Goal: Task Accomplishment & Management: Use online tool/utility

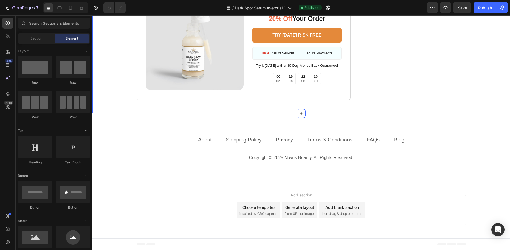
scroll to position [1466, 0]
click at [368, 142] on link "FAQs" at bounding box center [373, 140] width 13 height 6
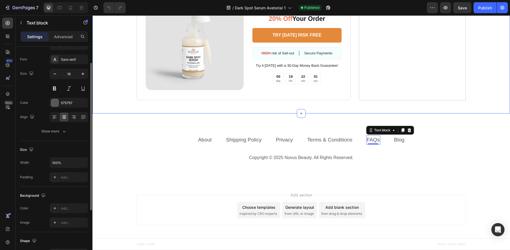
scroll to position [1439, 0]
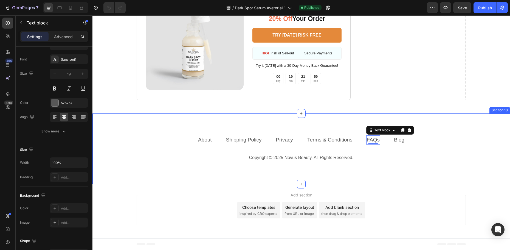
click at [214, 152] on div "About Text block Shipping Policy Text block Privacy Text block Terms & Conditio…" at bounding box center [301, 148] width 418 height 71
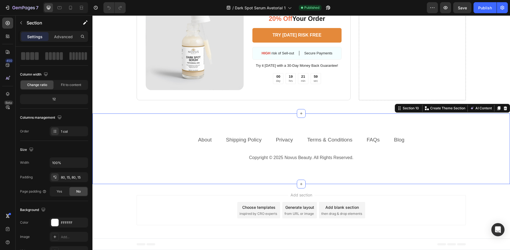
scroll to position [0, 0]
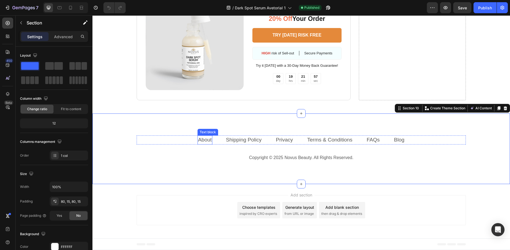
click at [203, 142] on link "About" at bounding box center [205, 140] width 14 height 6
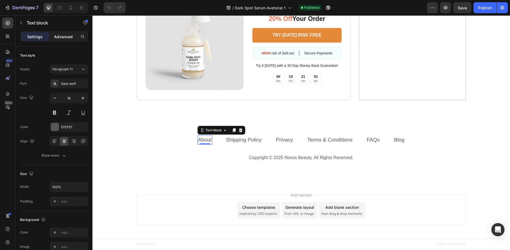
click at [64, 35] on p "Advanced" at bounding box center [63, 37] width 19 height 6
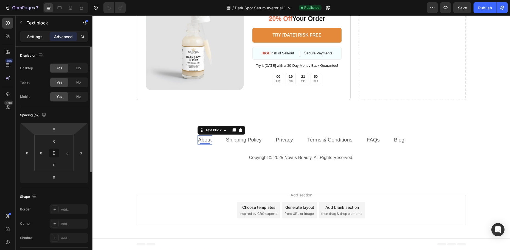
click at [40, 38] on p "Settings" at bounding box center [34, 37] width 15 height 6
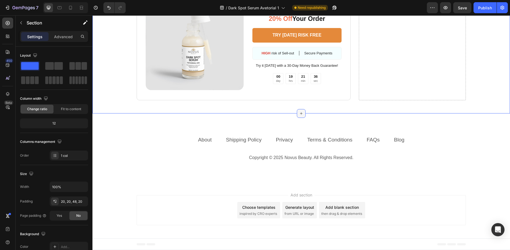
click at [297, 118] on div at bounding box center [301, 113] width 9 height 9
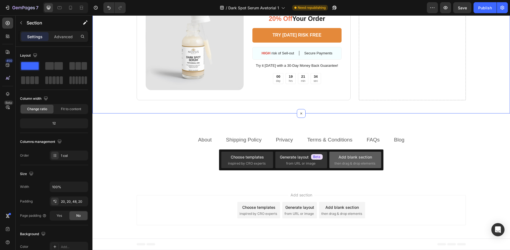
click at [353, 158] on div "Add blank section" at bounding box center [355, 157] width 33 height 6
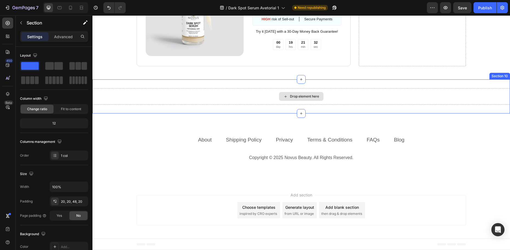
click at [301, 99] on div "Drop element here" at bounding box center [304, 96] width 29 height 4
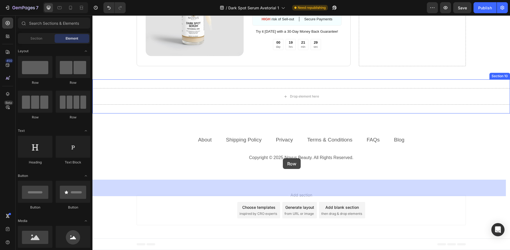
drag, startPoint x: 132, startPoint y: 89, endPoint x: 284, endPoint y: 157, distance: 166.8
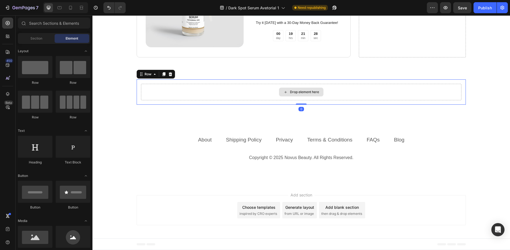
click at [286, 96] on div "Drop element here" at bounding box center [301, 92] width 44 height 9
click at [24, 39] on div "Section" at bounding box center [36, 38] width 35 height 9
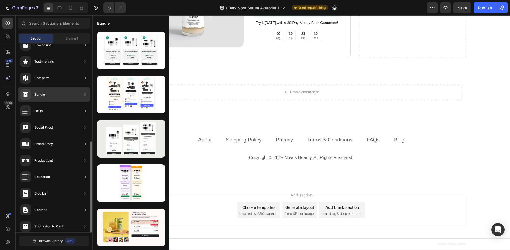
scroll to position [130, 0]
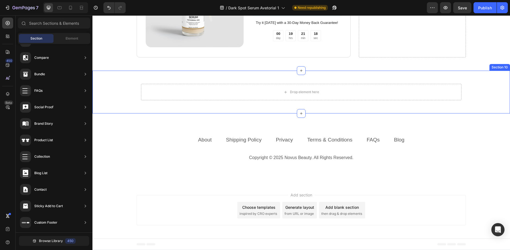
click at [353, 113] on div "Drop element here Row Section 10" at bounding box center [301, 92] width 418 height 43
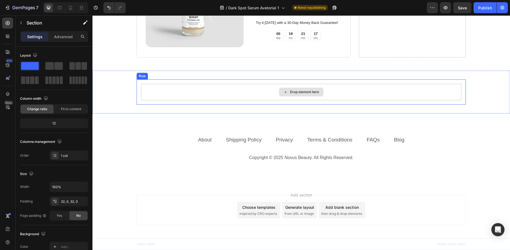
click at [295, 96] on div "Drop element here" at bounding box center [301, 92] width 44 height 9
click at [124, 105] on div "Drop element here Row" at bounding box center [301, 91] width 418 height 25
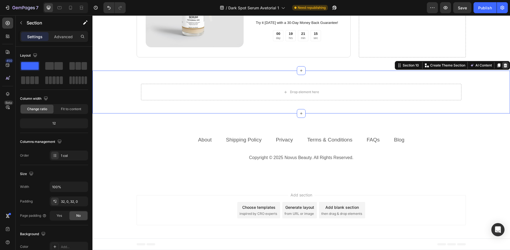
click at [502, 69] on div at bounding box center [505, 65] width 7 height 7
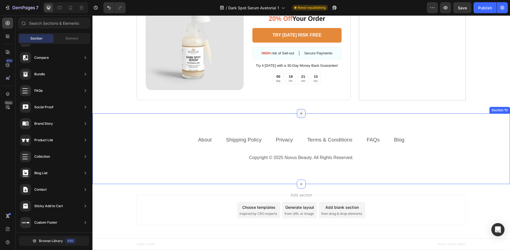
click at [297, 118] on div at bounding box center [301, 113] width 9 height 9
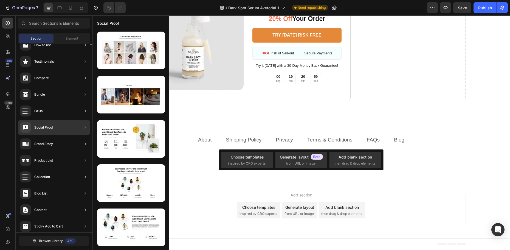
scroll to position [0, 0]
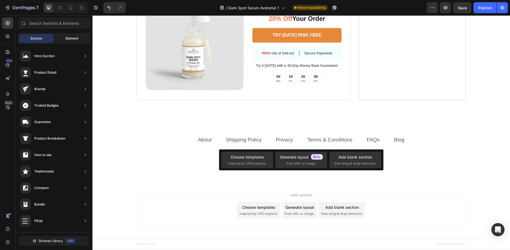
click at [69, 38] on span "Element" at bounding box center [72, 38] width 13 height 5
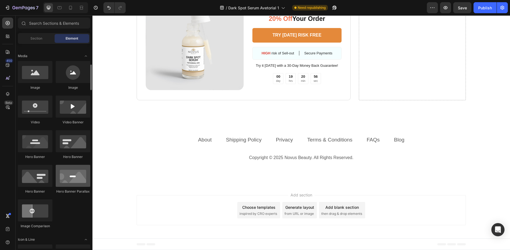
scroll to position [55, 0]
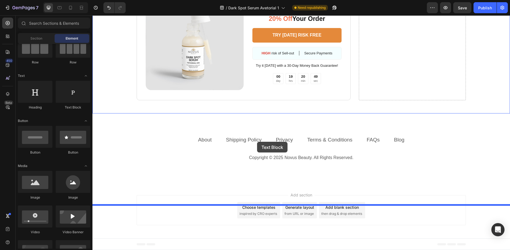
drag, startPoint x: 162, startPoint y: 112, endPoint x: 257, endPoint y: 142, distance: 99.5
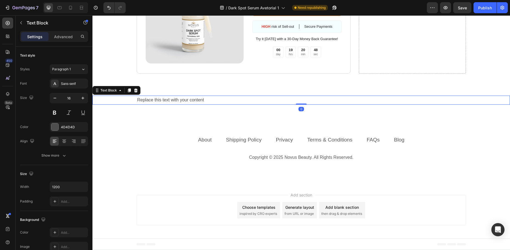
click at [206, 105] on div "Replace this text with your content" at bounding box center [301, 99] width 329 height 9
click at [206, 104] on p "Replace this text with your content" at bounding box center [301, 100] width 328 height 8
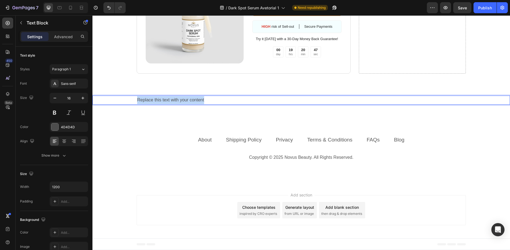
drag, startPoint x: 203, startPoint y: 154, endPoint x: 89, endPoint y: 150, distance: 113.1
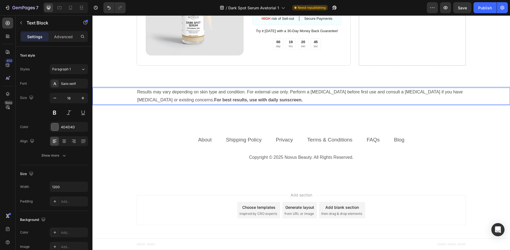
click at [137, 104] on p "Results may vary depending on skin type and condition. For external use only. P…" at bounding box center [301, 96] width 328 height 16
drag, startPoint x: 285, startPoint y: 158, endPoint x: 223, endPoint y: 152, distance: 61.7
click at [223, 104] on p "Disclaimer: Results may vary depending on skin type and condition. For external…" at bounding box center [301, 96] width 328 height 16
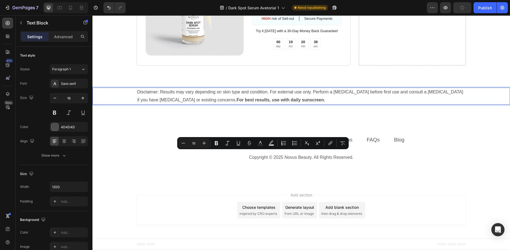
click at [197, 104] on p "Disclaimer: Results may vary depending on skin type and condition. For external…" at bounding box center [301, 96] width 328 height 16
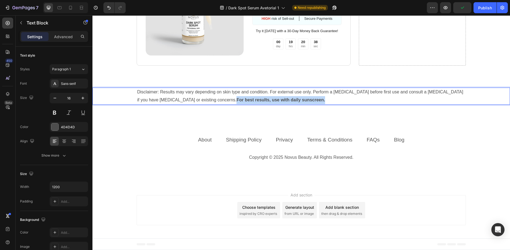
drag, startPoint x: 204, startPoint y: 161, endPoint x: 314, endPoint y: 168, distance: 110.6
click at [314, 113] on div "Disclaimer: Results may vary depending on skin type and condition. For external…" at bounding box center [301, 96] width 418 height 35
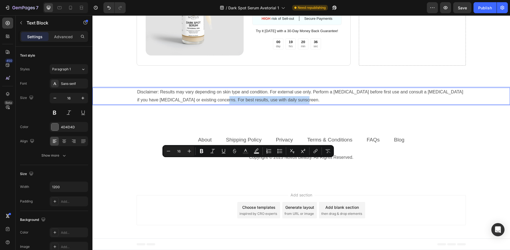
click at [310, 105] on div "Disclaimer: Results may vary depending on skin type and condition. For external…" at bounding box center [301, 96] width 329 height 17
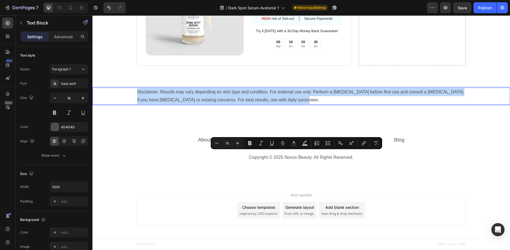
drag, startPoint x: 307, startPoint y: 162, endPoint x: 120, endPoint y: 152, distance: 187.5
click at [120, 105] on div "Disclaimer: Results may vary depending on skin type and condition. For external…" at bounding box center [301, 96] width 418 height 17
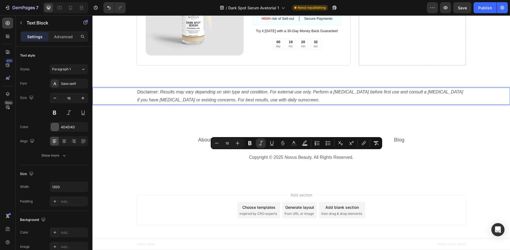
click at [289, 104] on p "Disclaimer: Results may vary depending on skin type and condition. For external…" at bounding box center [301, 96] width 328 height 16
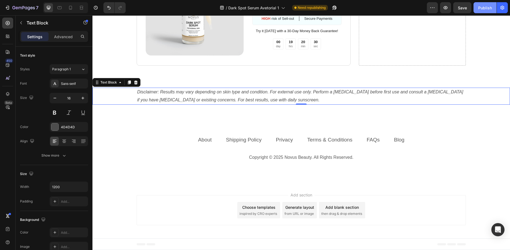
click at [482, 8] on div "Publish" at bounding box center [485, 8] width 14 height 6
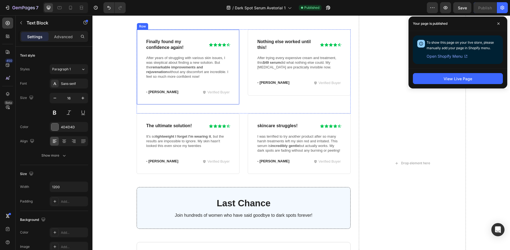
scroll to position [1171, 0]
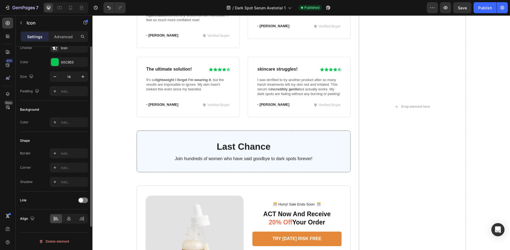
scroll to position [0, 0]
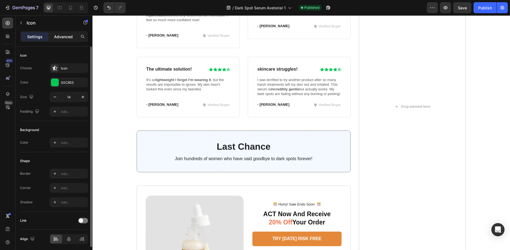
click at [65, 39] on p "Advanced" at bounding box center [63, 37] width 19 height 6
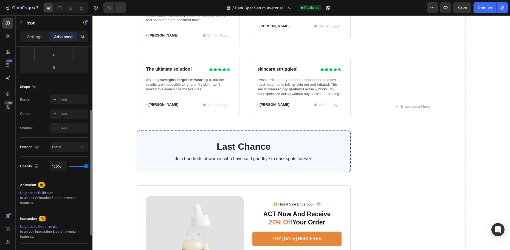
scroll to position [162, 0]
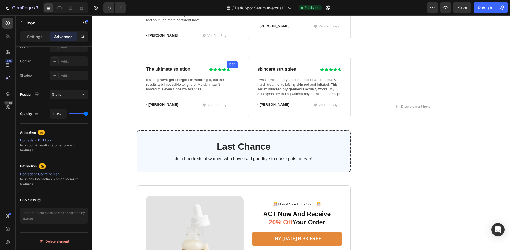
click at [227, 71] on icon at bounding box center [228, 69] width 3 height 3
click at [226, 74] on div "0" at bounding box center [228, 71] width 5 height 4
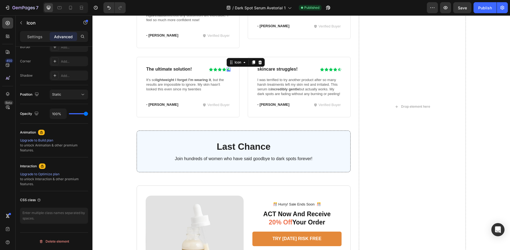
click at [226, 74] on div "0" at bounding box center [228, 71] width 5 height 4
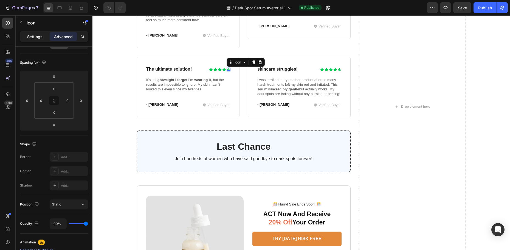
click at [30, 34] on p "Settings" at bounding box center [34, 37] width 15 height 6
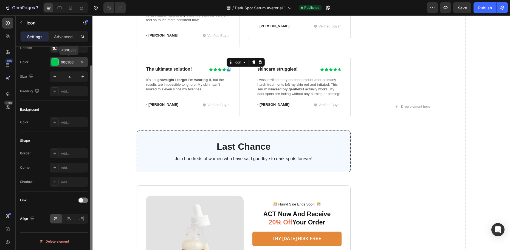
scroll to position [0, 0]
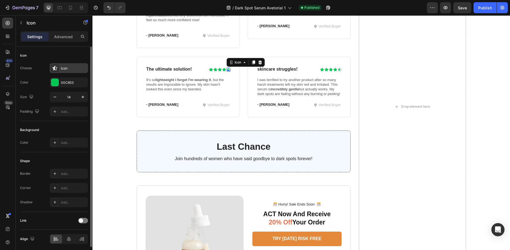
click at [65, 71] on div "Icon" at bounding box center [74, 68] width 26 height 5
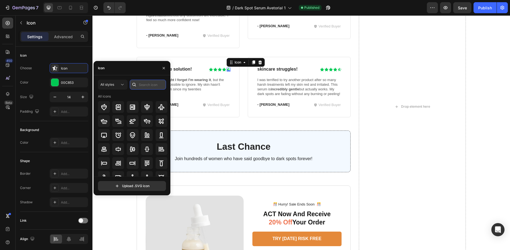
click at [145, 85] on input "text" at bounding box center [148, 85] width 36 height 10
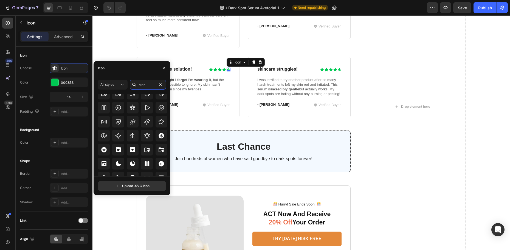
scroll to position [167, 0]
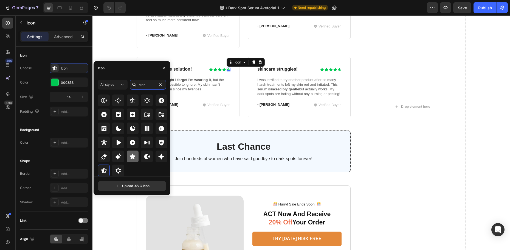
type input "star"
click at [131, 155] on icon at bounding box center [132, 156] width 7 height 7
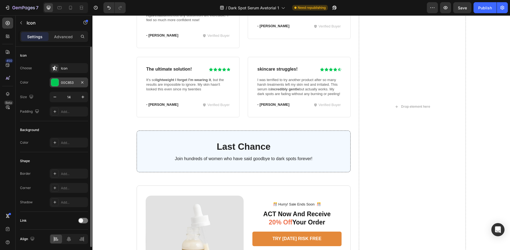
click at [68, 85] on div "00C853" at bounding box center [69, 82] width 16 height 5
click at [59, 67] on div "Icon" at bounding box center [69, 68] width 38 height 10
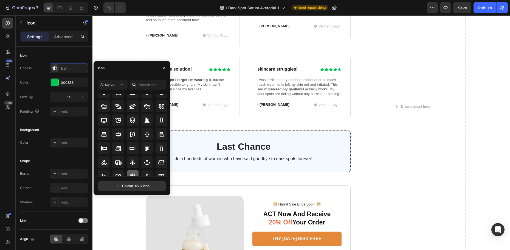
scroll to position [0, 0]
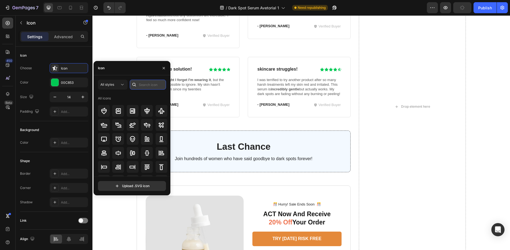
click at [146, 84] on input "text" at bounding box center [148, 85] width 36 height 10
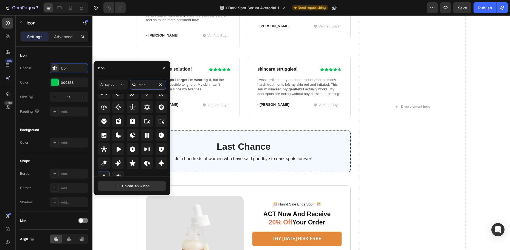
scroll to position [167, 0]
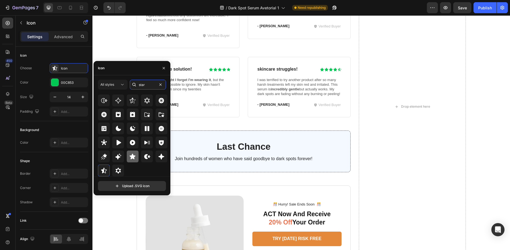
type input "star"
click at [130, 156] on icon at bounding box center [133, 155] width 6 height 5
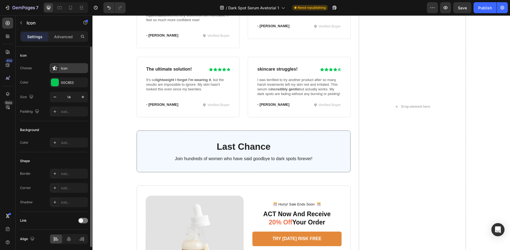
click at [66, 65] on div "Icon" at bounding box center [69, 68] width 38 height 10
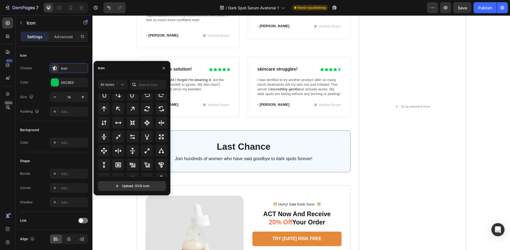
scroll to position [296, 0]
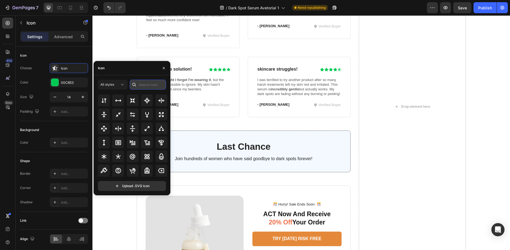
click at [156, 83] on input "text" at bounding box center [148, 85] width 36 height 10
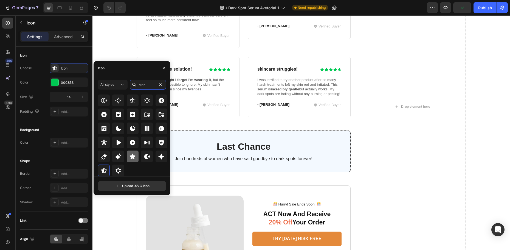
type input "star"
click at [130, 156] on icon at bounding box center [133, 155] width 6 height 5
click at [338, 71] on icon at bounding box center [340, 70] width 4 height 4
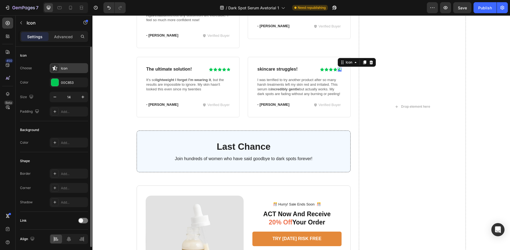
click at [70, 70] on div "Icon" at bounding box center [74, 68] width 26 height 5
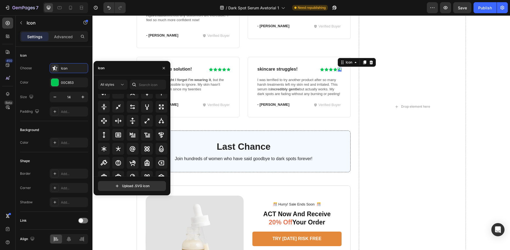
scroll to position [329, 0]
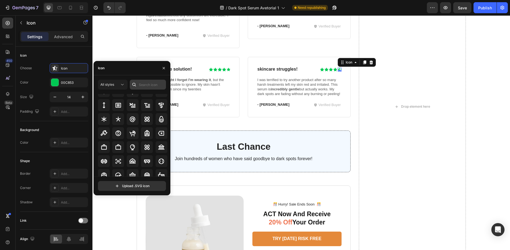
drag, startPoint x: 155, startPoint y: 76, endPoint x: 155, endPoint y: 82, distance: 6.0
click at [155, 78] on div "All styles All icons Upload .SVG icon" at bounding box center [132, 135] width 77 height 120
click at [155, 83] on input "text" at bounding box center [148, 85] width 36 height 10
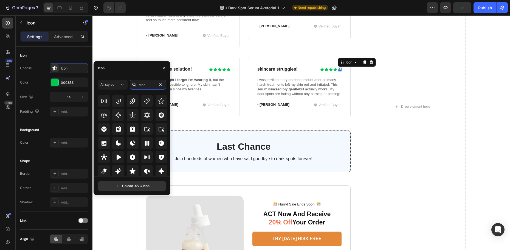
scroll to position [167, 0]
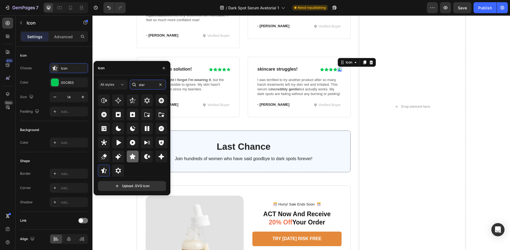
type input "star"
click at [134, 158] on icon at bounding box center [133, 155] width 6 height 5
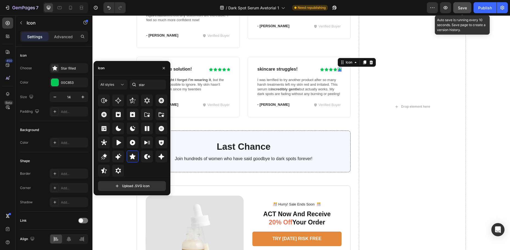
click at [464, 7] on span "Save" at bounding box center [462, 7] width 9 height 5
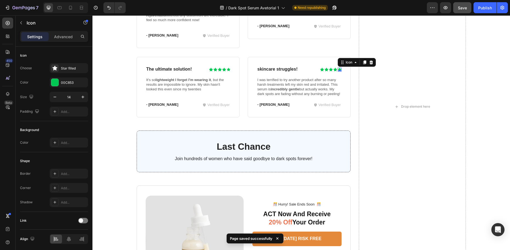
click at [472, 10] on div "Preview Save Publish" at bounding box center [467, 7] width 81 height 11
click at [482, 7] on div "Publish" at bounding box center [485, 8] width 14 height 6
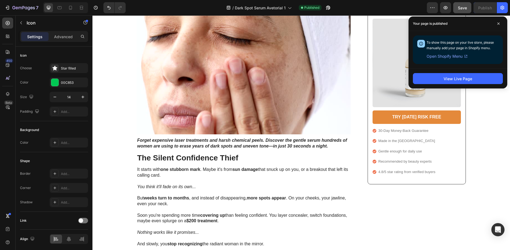
scroll to position [0, 0]
